Goal: Check status: Check status

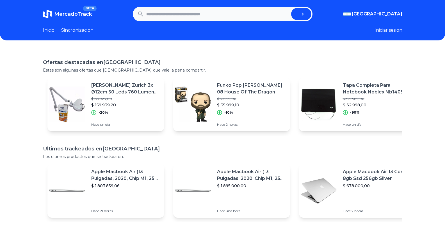
click at [174, 14] on input "text" at bounding box center [217, 14] width 143 height 12
paste input "**********"
click at [302, 8] on button "submit" at bounding box center [301, 14] width 20 height 12
type input "**********"
